Goal: Task Accomplishment & Management: Complete application form

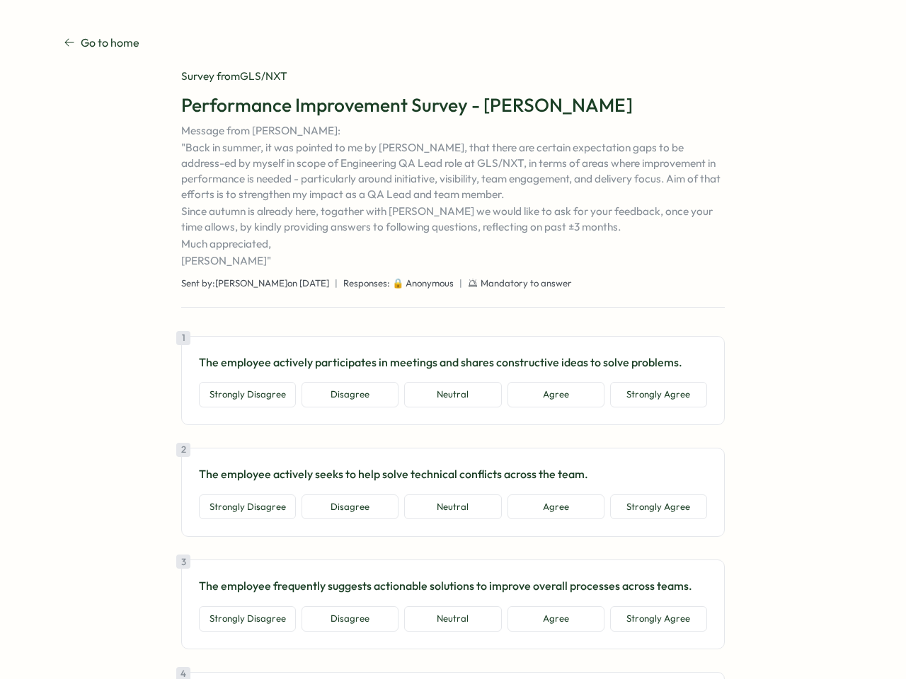
click at [453, 340] on div "1 The employee actively participates in meetings and shares constructive ideas …" at bounding box center [453, 380] width 544 height 89
click at [245, 395] on button "Strongly Disagree" at bounding box center [247, 394] width 97 height 25
click at [347, 395] on button "Disagree" at bounding box center [349, 394] width 97 height 25
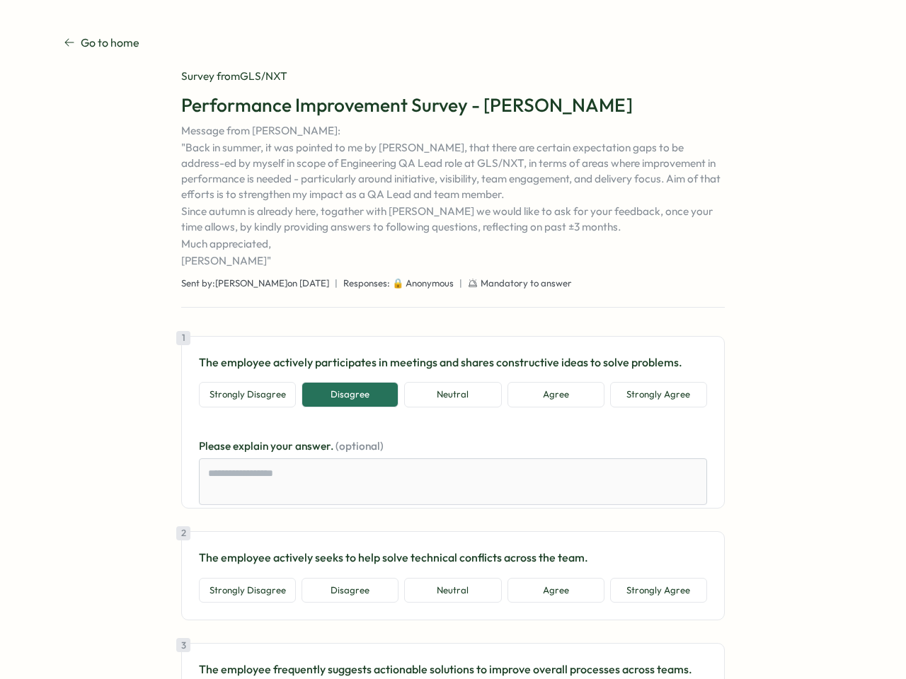
click at [450, 395] on button "Neutral" at bounding box center [452, 394] width 97 height 25
click at [553, 395] on button "Agree" at bounding box center [555, 394] width 97 height 25
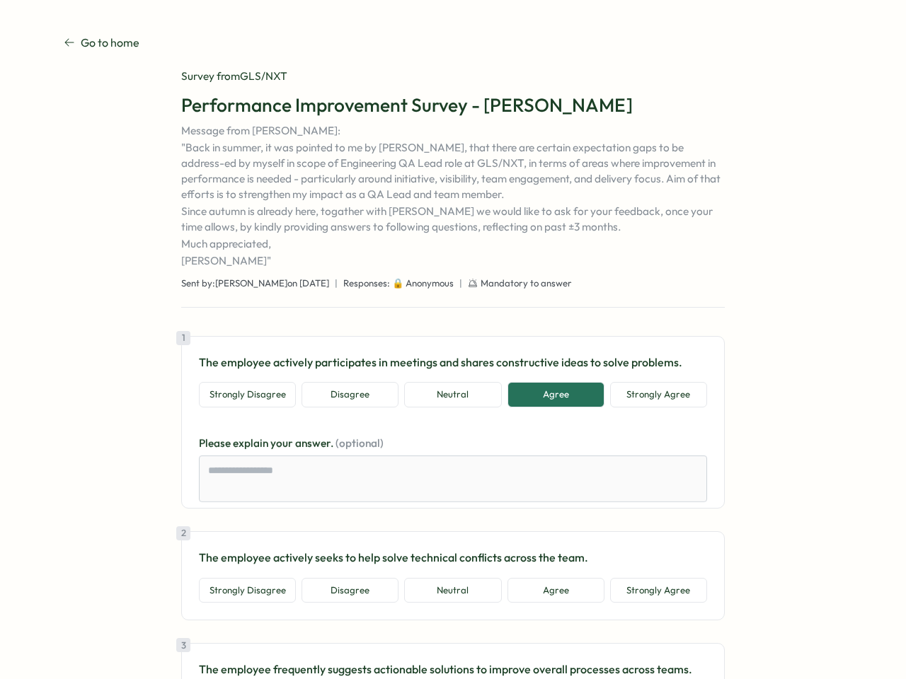
click at [656, 395] on button "Strongly Agree" at bounding box center [658, 394] width 97 height 25
type textarea "*"
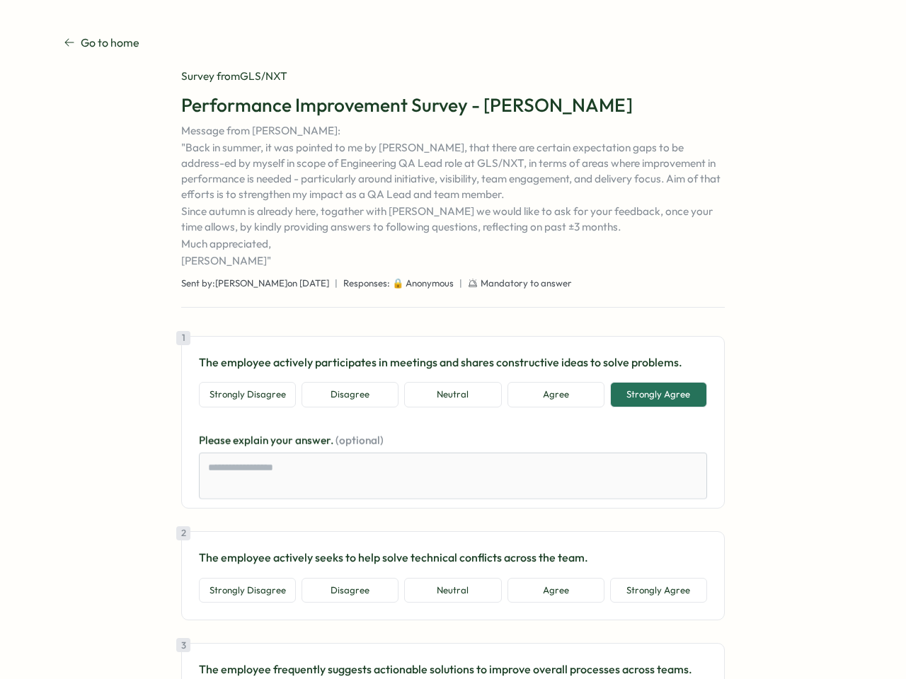
click at [245, 507] on div "1 The employee actively participates in meetings and shares constructive ideas …" at bounding box center [453, 422] width 544 height 173
click at [347, 507] on div "1 The employee actively participates in meetings and shares constructive ideas …" at bounding box center [453, 422] width 544 height 173
click at [450, 507] on div "1 The employee actively participates in meetings and shares constructive ideas …" at bounding box center [453, 422] width 544 height 173
